Goal: Information Seeking & Learning: Find specific fact

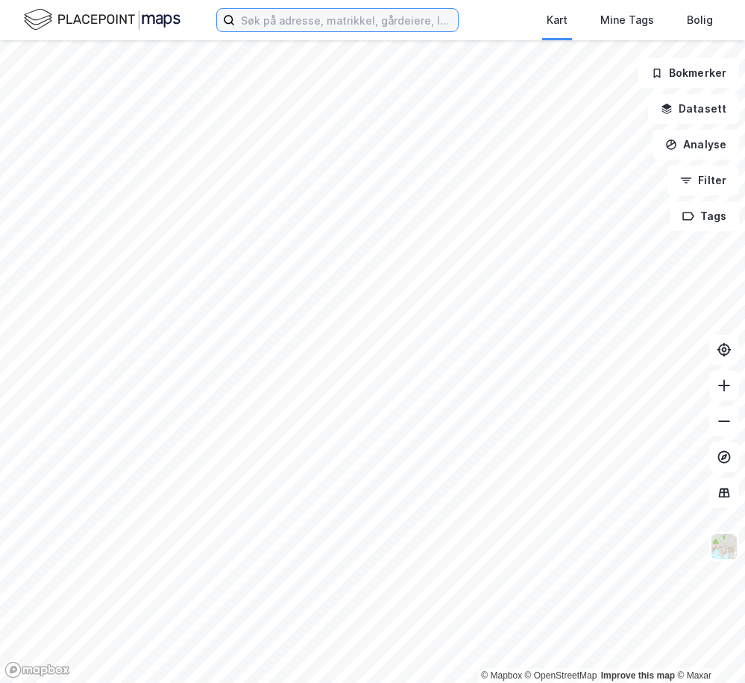
click at [292, 29] on input at bounding box center [346, 20] width 223 height 22
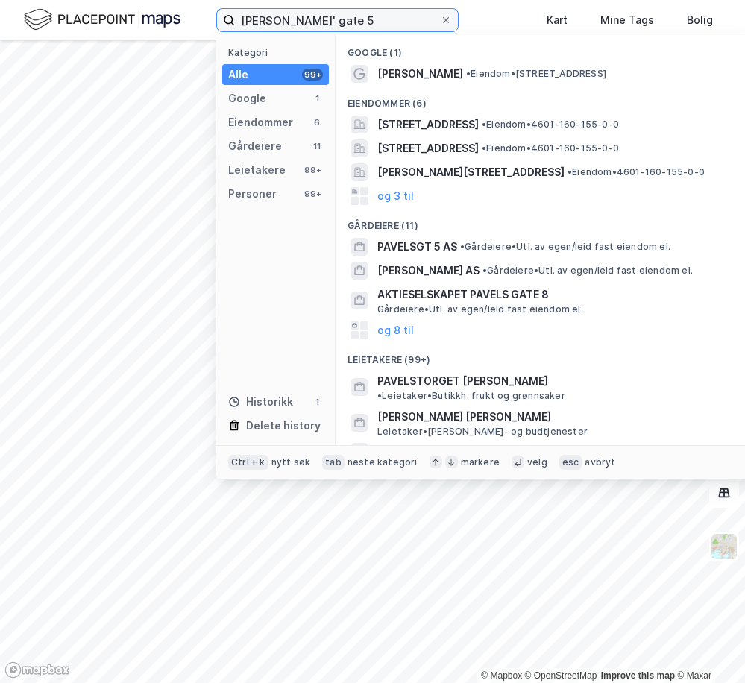
type input "[PERSON_NAME]' gate 5"
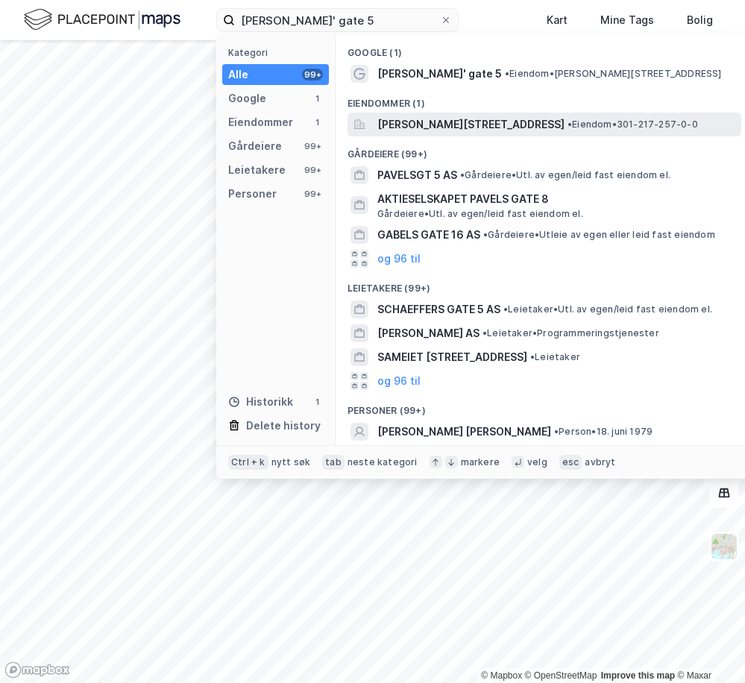
click at [416, 126] on span "[PERSON_NAME][STREET_ADDRESS]" at bounding box center [470, 125] width 187 height 18
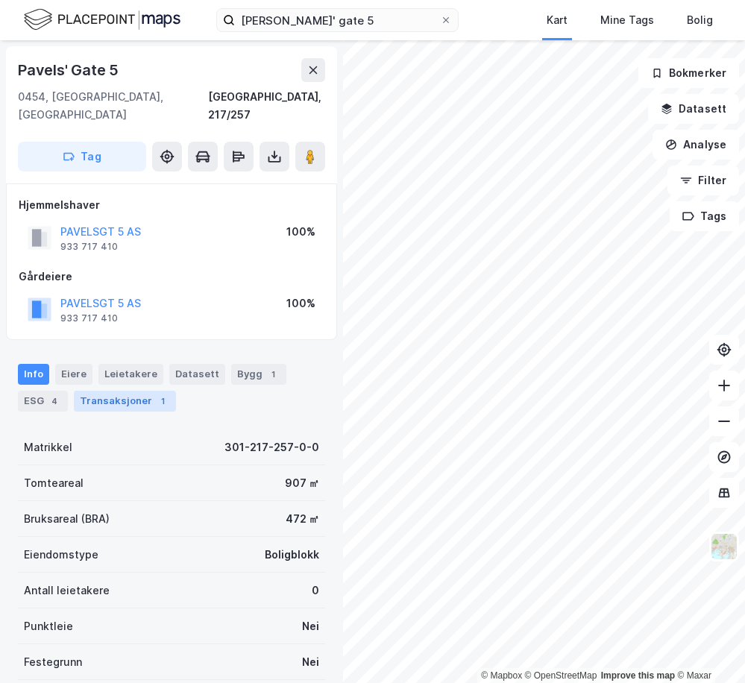
click at [136, 391] on div "Transaksjoner 1" at bounding box center [125, 401] width 102 height 21
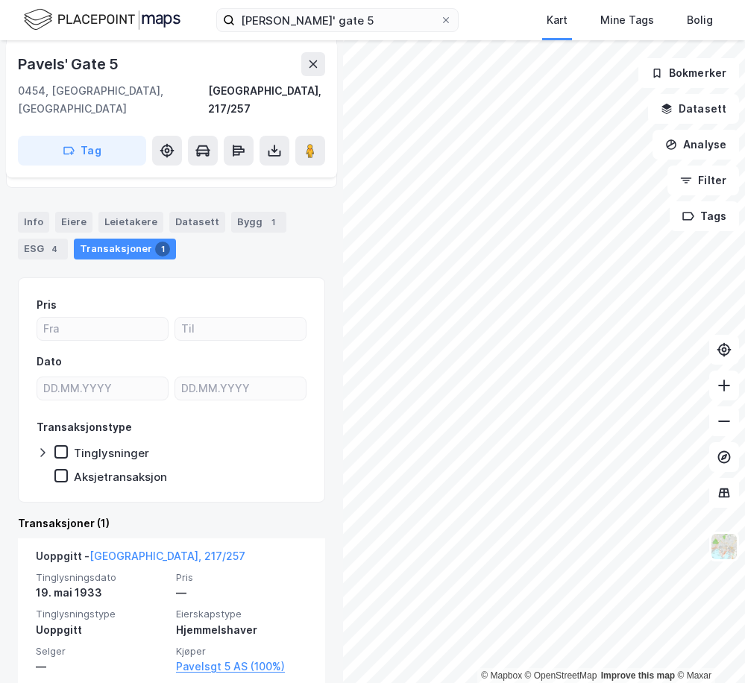
scroll to position [154, 0]
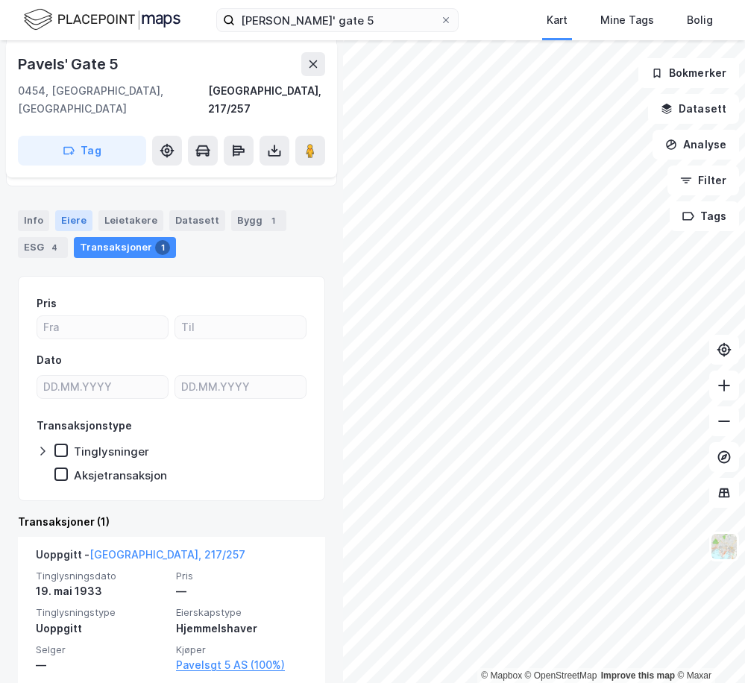
click at [72, 210] on div "Eiere" at bounding box center [73, 220] width 37 height 21
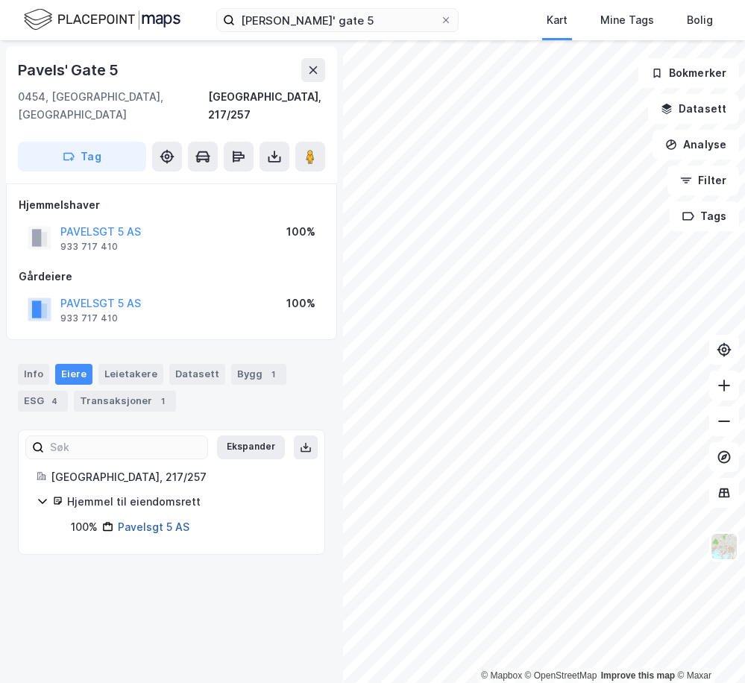
click at [136, 520] on link "Pavelsgt 5 AS" at bounding box center [154, 526] width 72 height 13
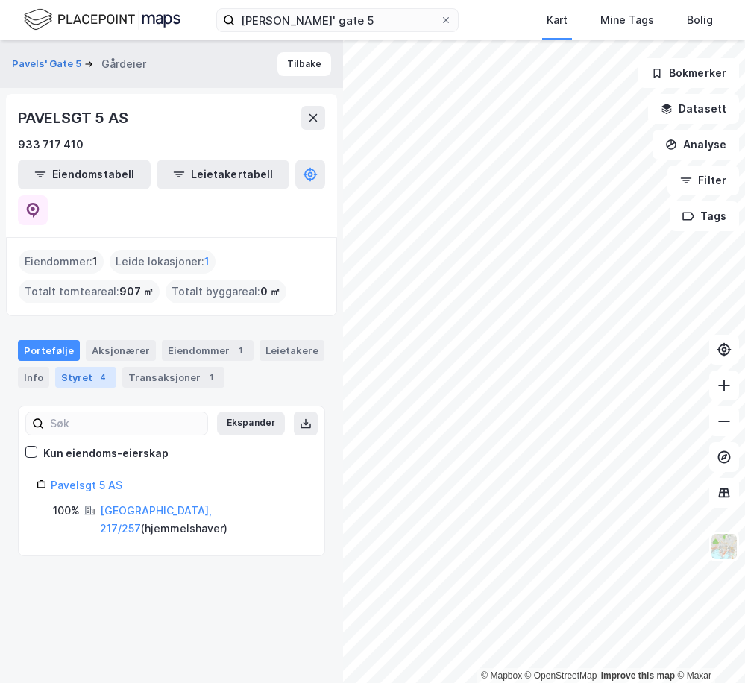
click at [81, 367] on div "Styret 4" at bounding box center [85, 377] width 61 height 21
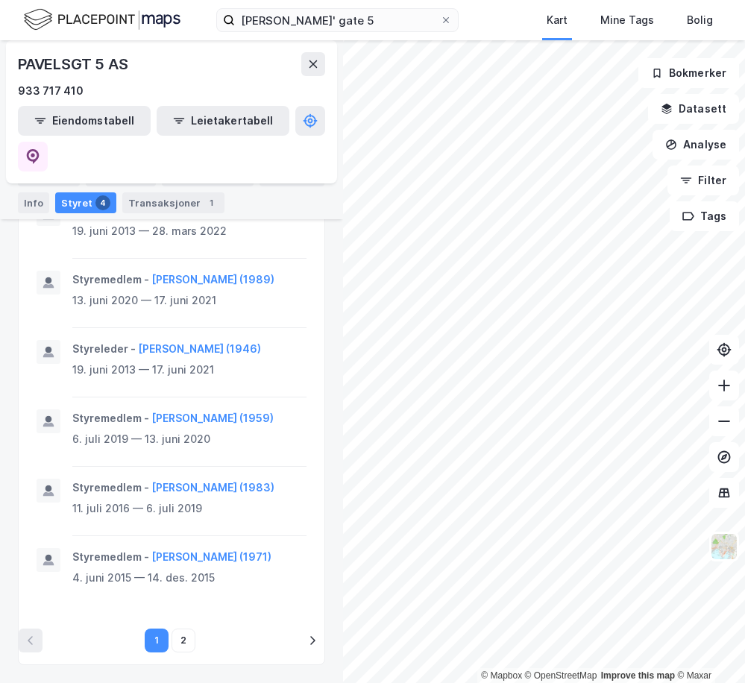
scroll to position [944, 0]
click at [177, 640] on button "2" at bounding box center [183, 640] width 24 height 24
